Goal: Transaction & Acquisition: Book appointment/travel/reservation

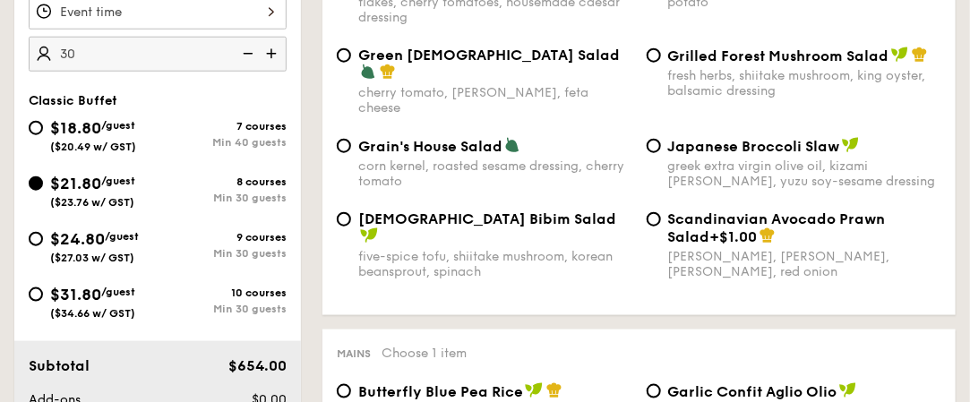
scroll to position [602, 0]
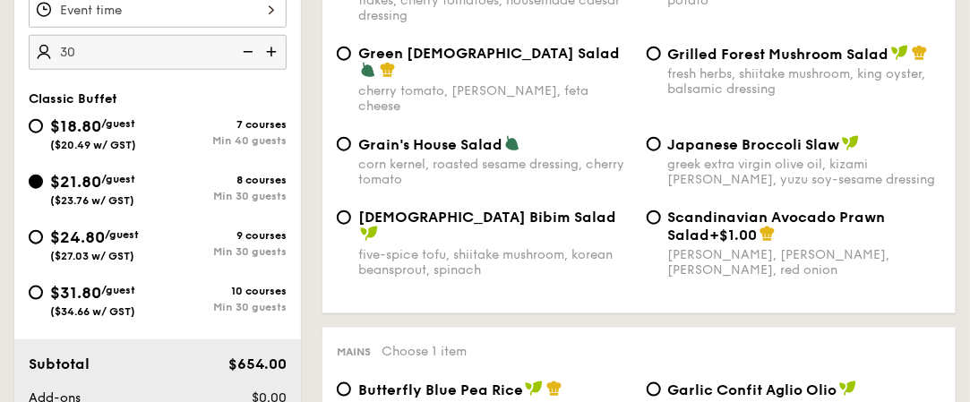
type input "30 guests"
click at [26, 232] on div "$24.80 /guest ($27.03 w/ GST) 9 courses Min 30 guests" at bounding box center [157, 249] width 272 height 48
click at [39, 236] on input "$24.80 /guest ($27.03 w/ GST) 9 courses Min 30 guests" at bounding box center [36, 237] width 14 height 14
radio input "true"
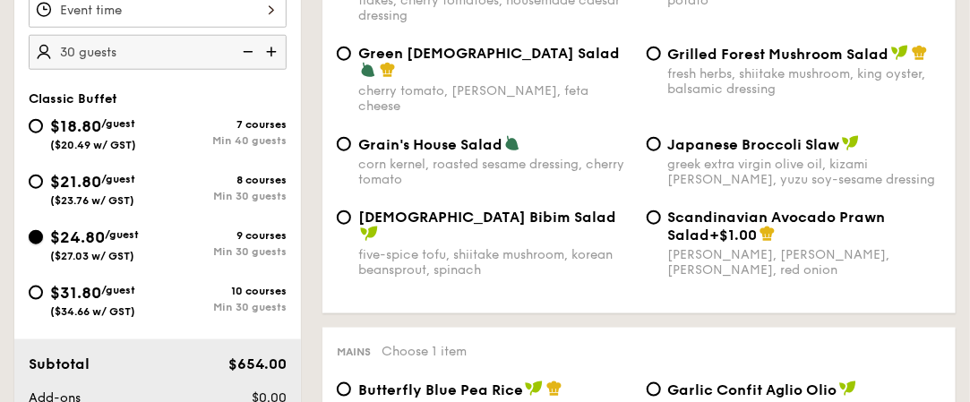
radio input "true"
radio input "false"
radio input "true"
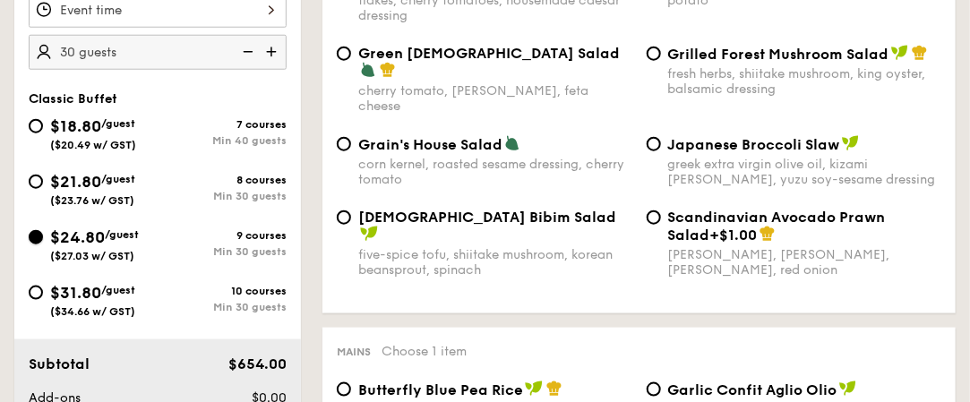
radio input "true"
radio input "false"
radio input "true"
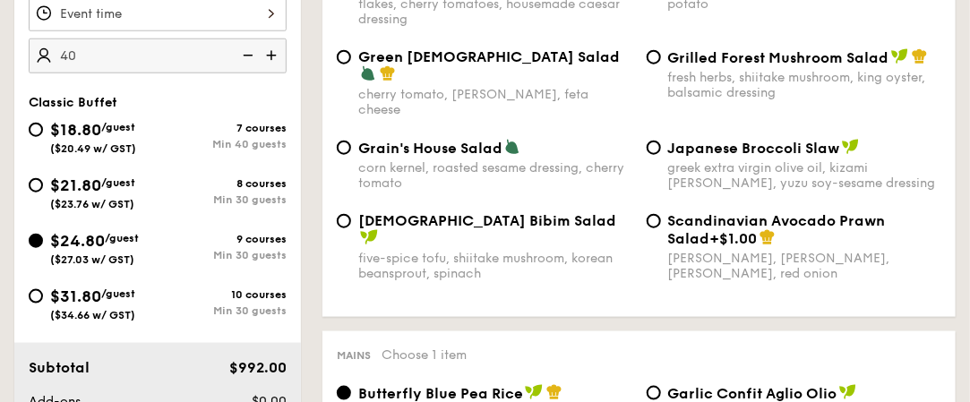
scroll to position [597, 0]
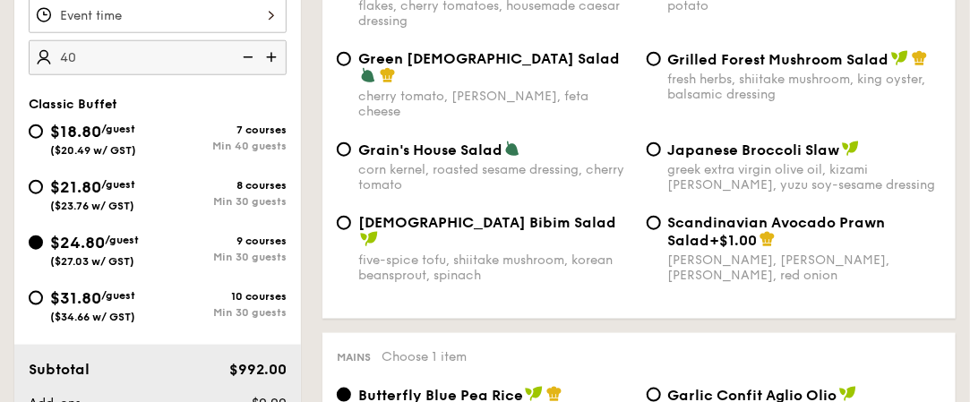
type input "40 guests"
click at [44, 184] on div "$21.80 /guest ($23.76 w/ GST)" at bounding box center [93, 194] width 129 height 38
click at [43, 184] on input "$21.80 /guest ($23.76 w/ GST) 8 courses Min 30 guests" at bounding box center [36, 187] width 14 height 14
radio input "true"
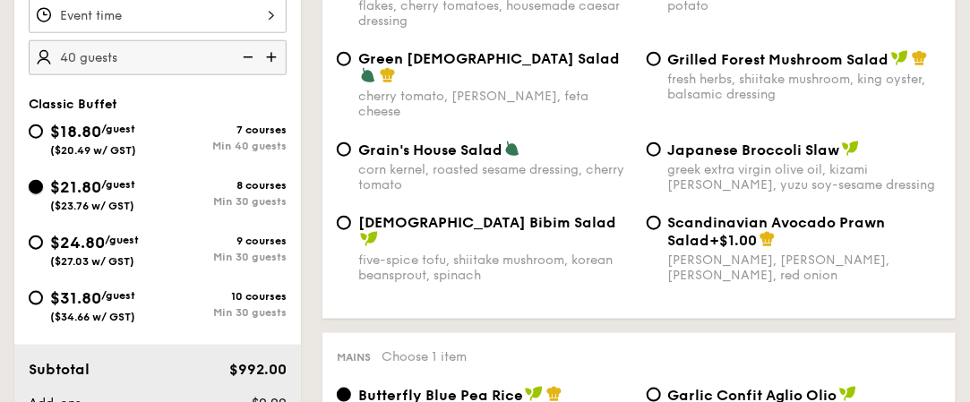
radio input "true"
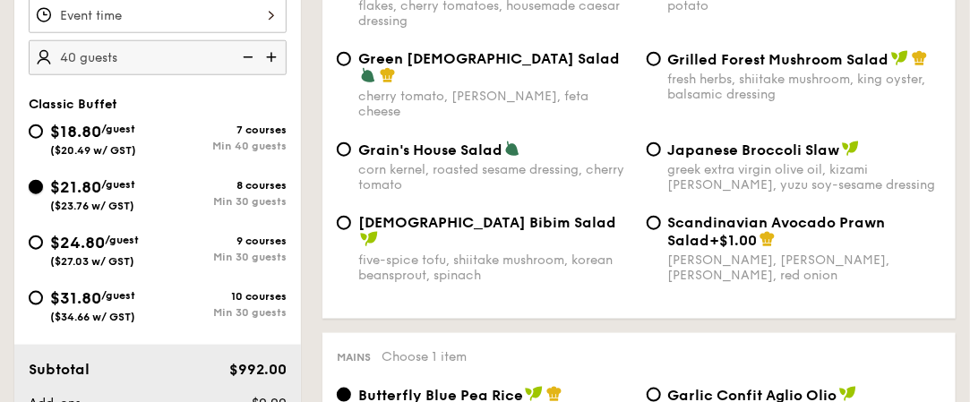
radio input "true"
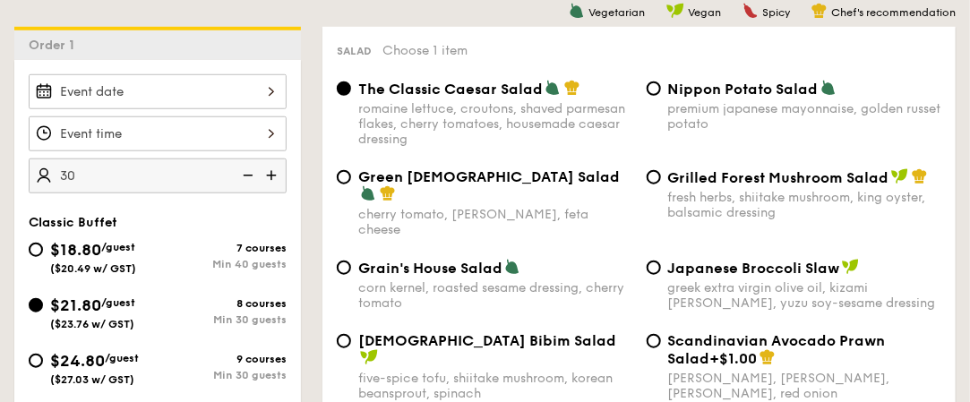
scroll to position [485, 0]
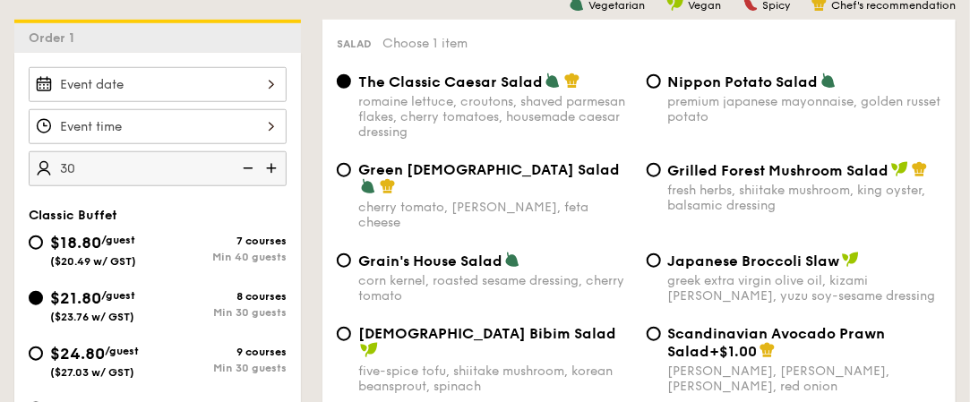
type input "30 guests"
click at [662, 76] on div "Nippon Potato Salad premium japanese mayonnaise, golden russet potato" at bounding box center [795, 99] width 310 height 52
click at [656, 82] on input "Nippon Potato Salad premium japanese mayonnaise, golden russet potato" at bounding box center [654, 81] width 14 height 14
radio input "true"
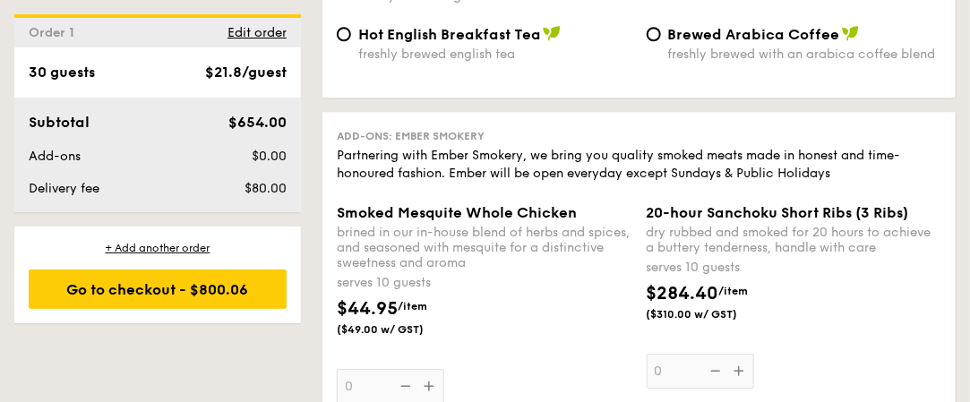
scroll to position [3898, 0]
